Goal: Information Seeking & Learning: Learn about a topic

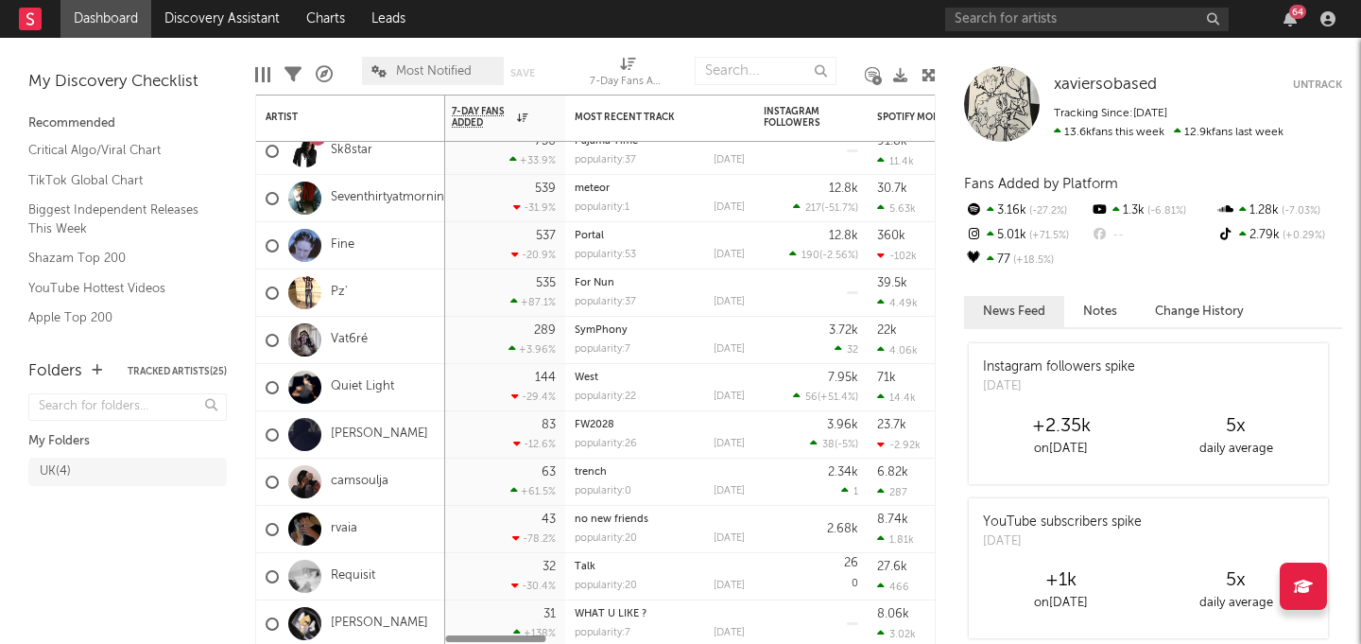
click at [345, 530] on link "rvaia" at bounding box center [344, 529] width 26 height 16
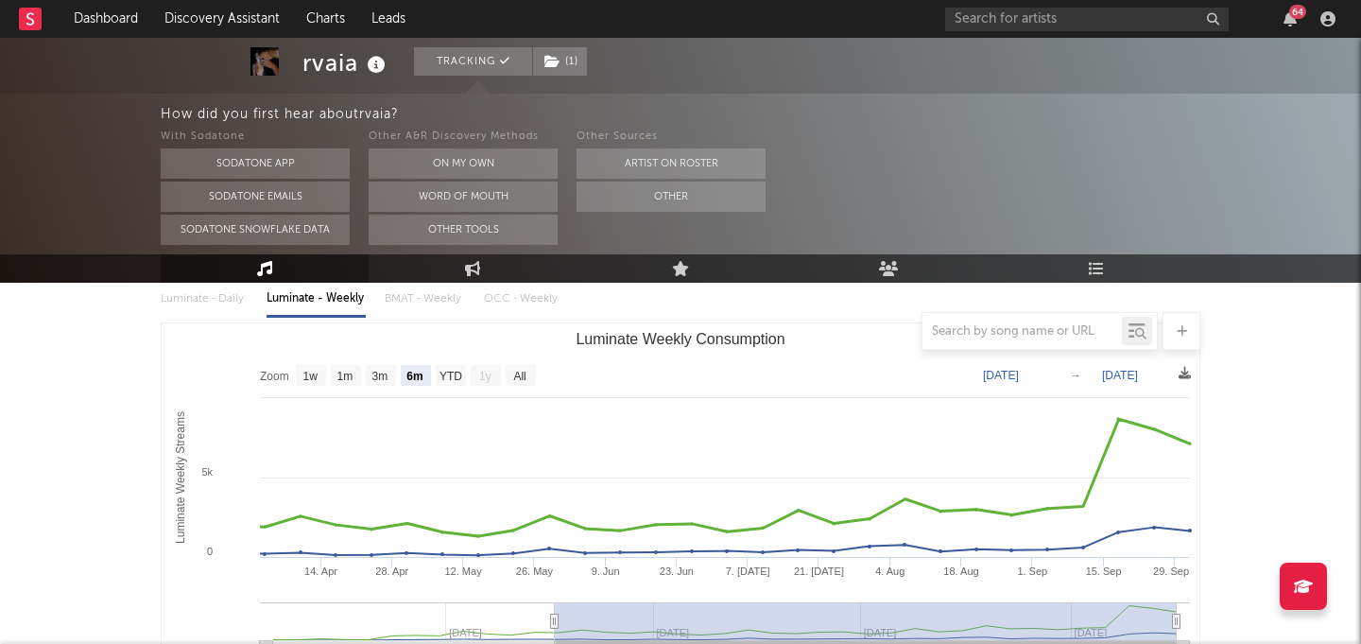
scroll to position [129, 0]
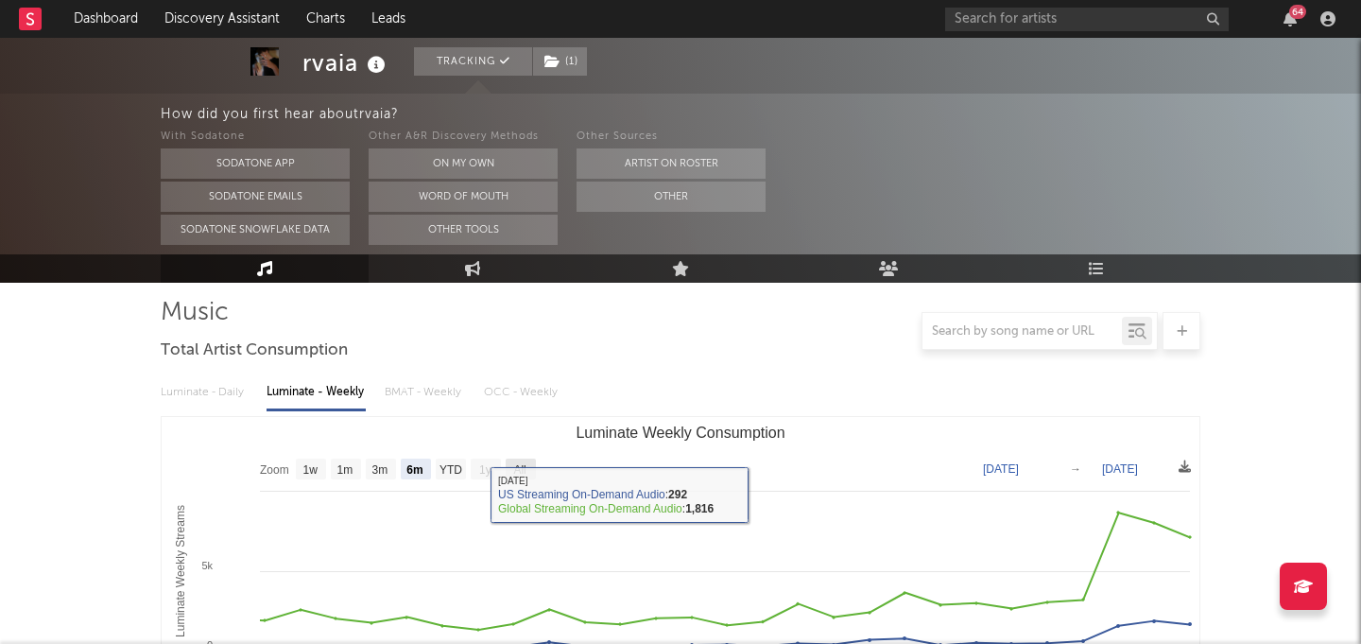
click at [523, 463] on text "All" at bounding box center [519, 469] width 12 height 13
select select "All"
type input "[DATE]"
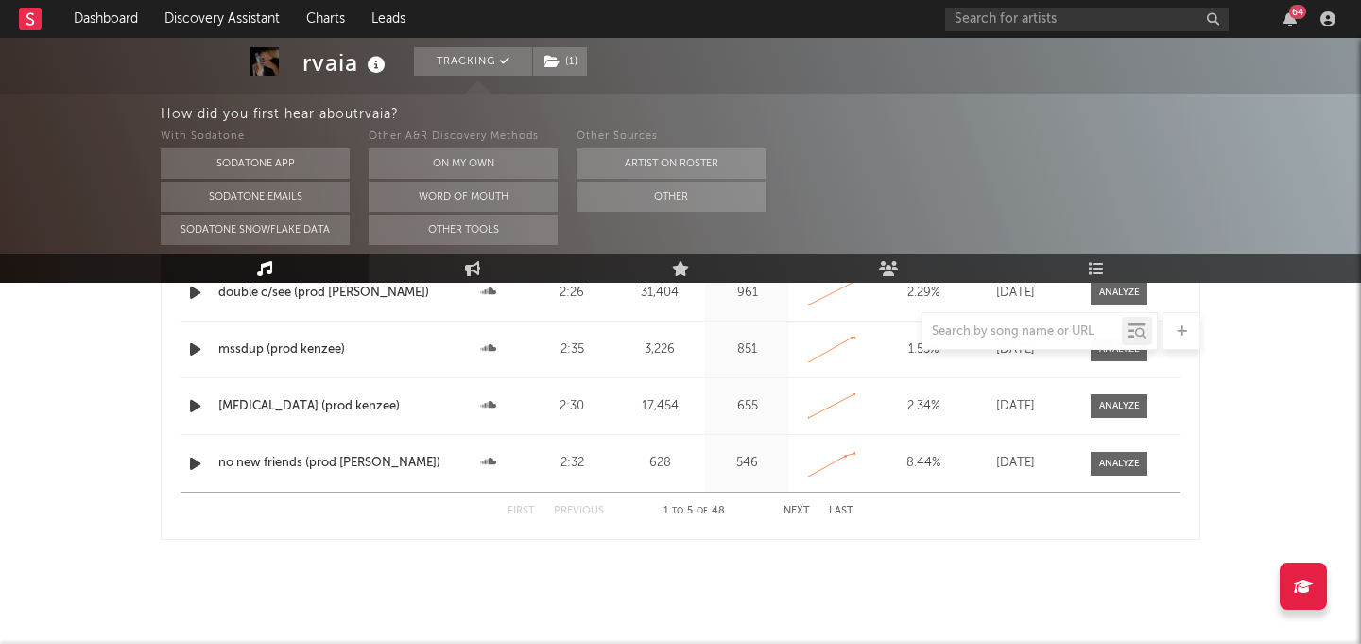
scroll to position [1753, 0]
